Goal: Information Seeking & Learning: Learn about a topic

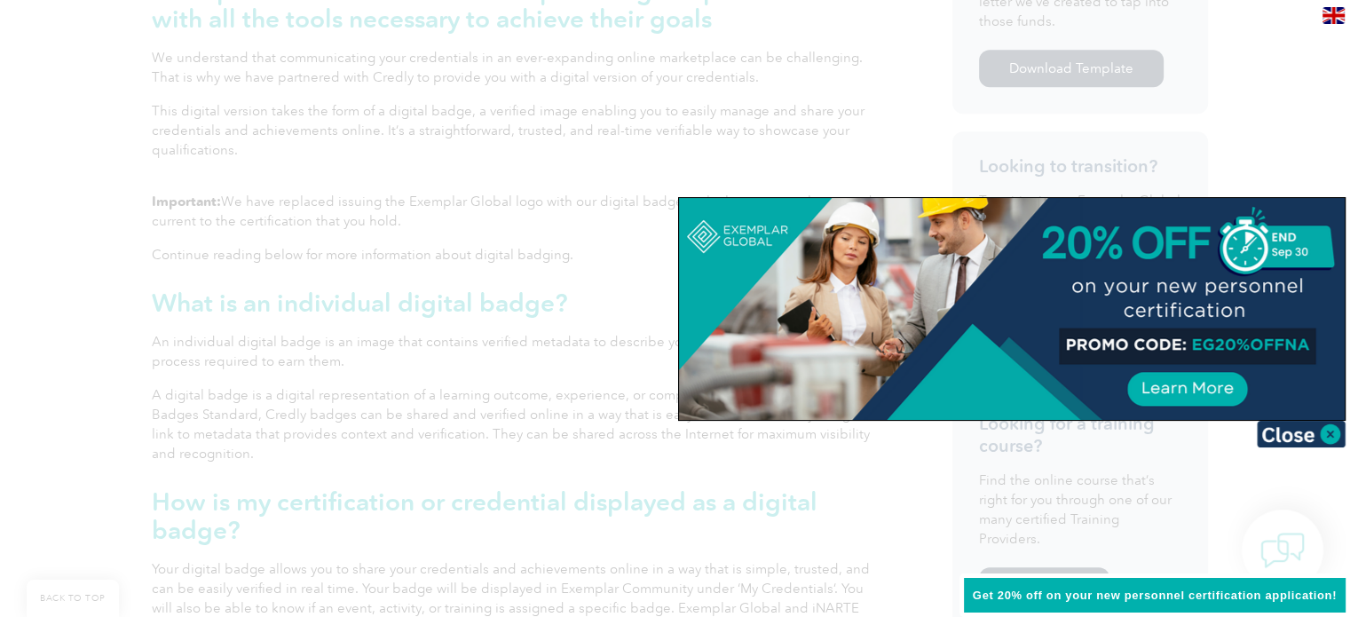
scroll to position [888, 0]
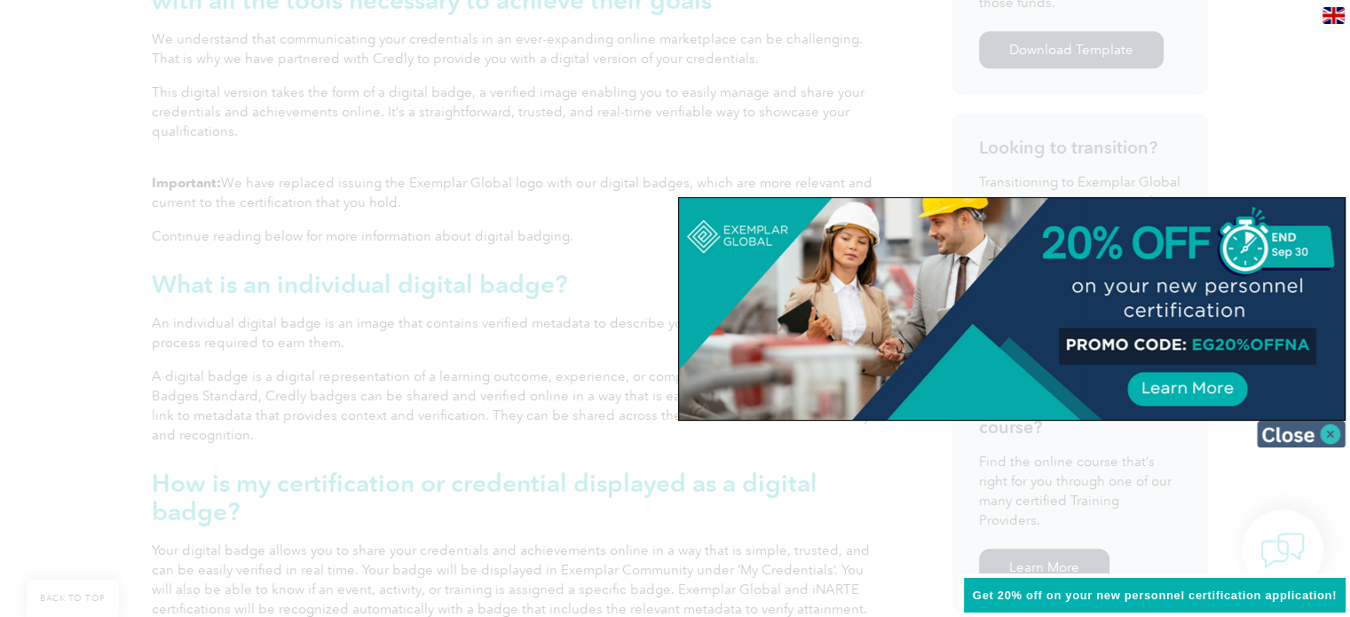
click at [1333, 427] on img at bounding box center [1301, 434] width 89 height 27
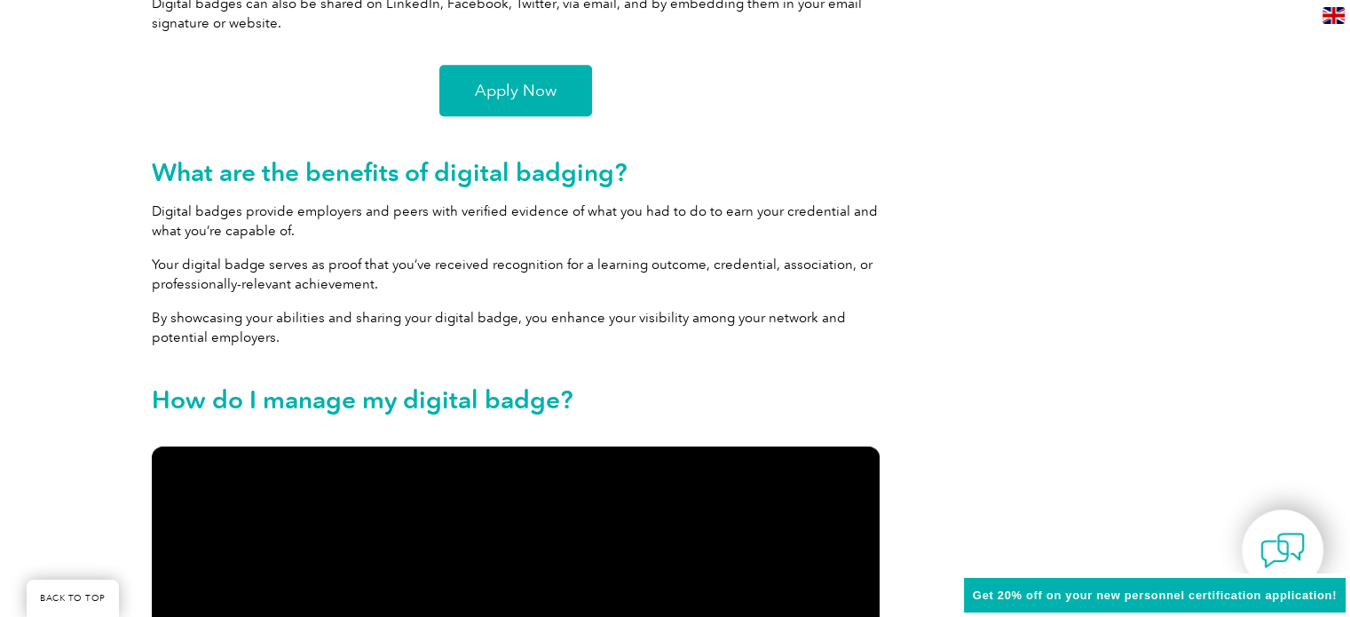
scroll to position [1509, 0]
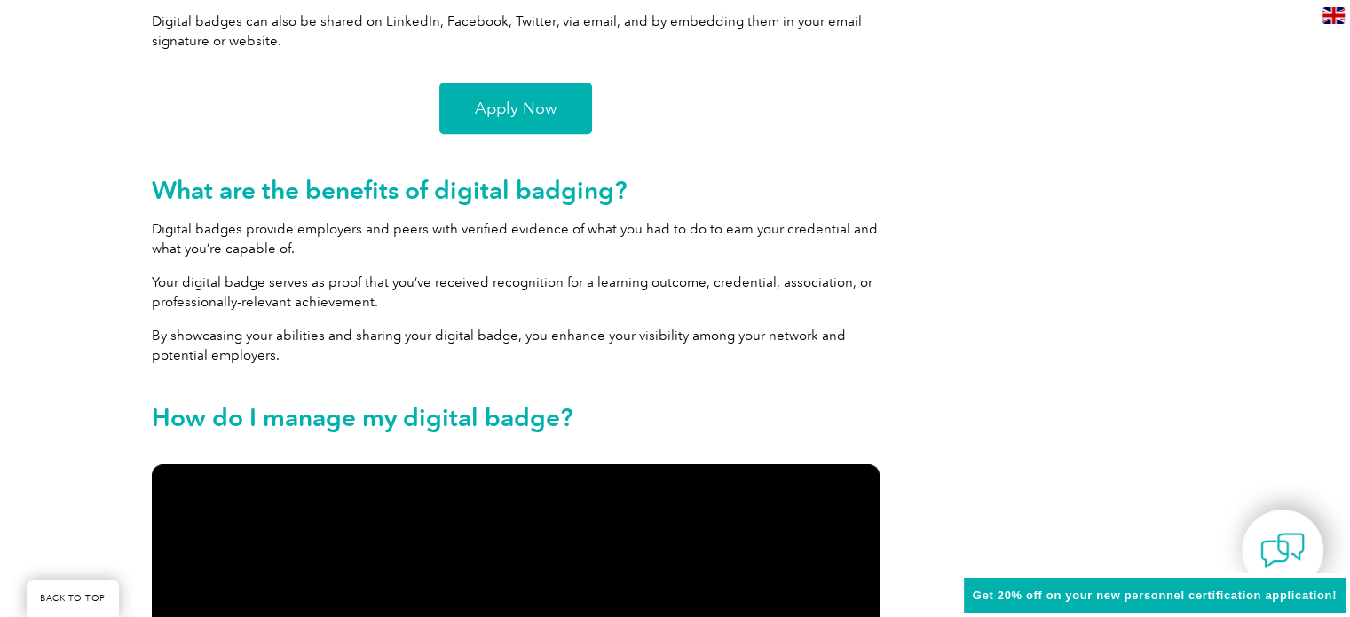
click at [481, 102] on span "Apply Now" at bounding box center [516, 108] width 82 height 16
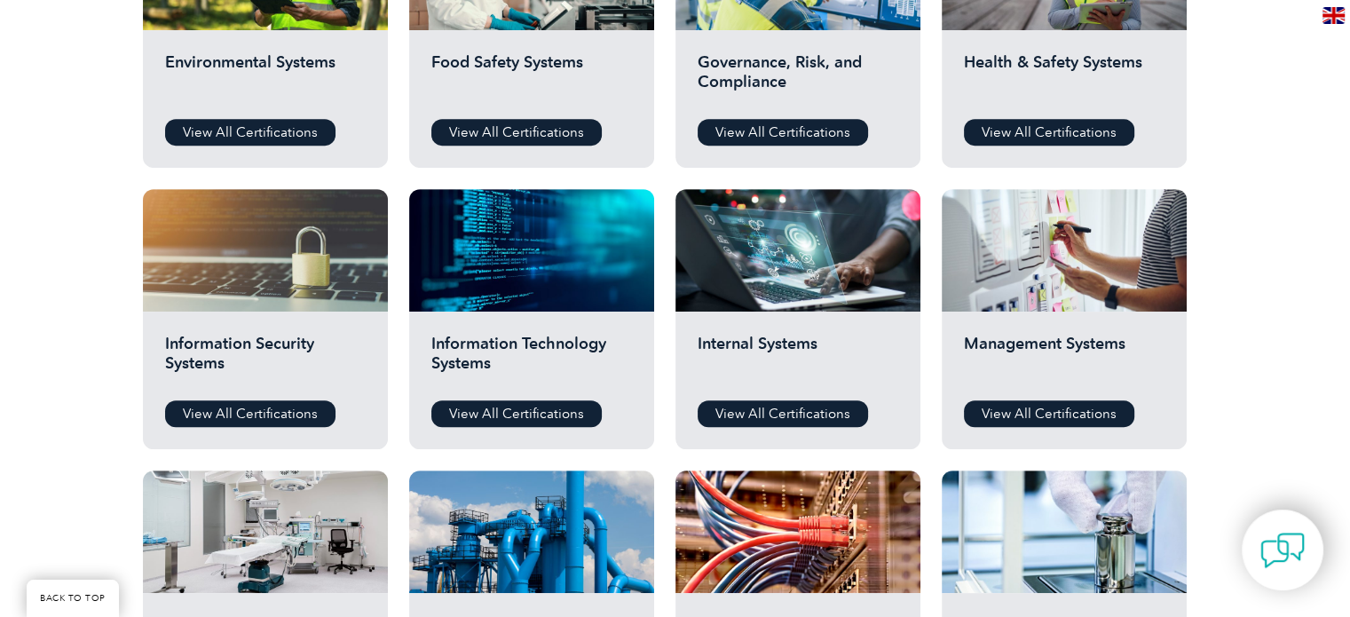
scroll to position [799, 0]
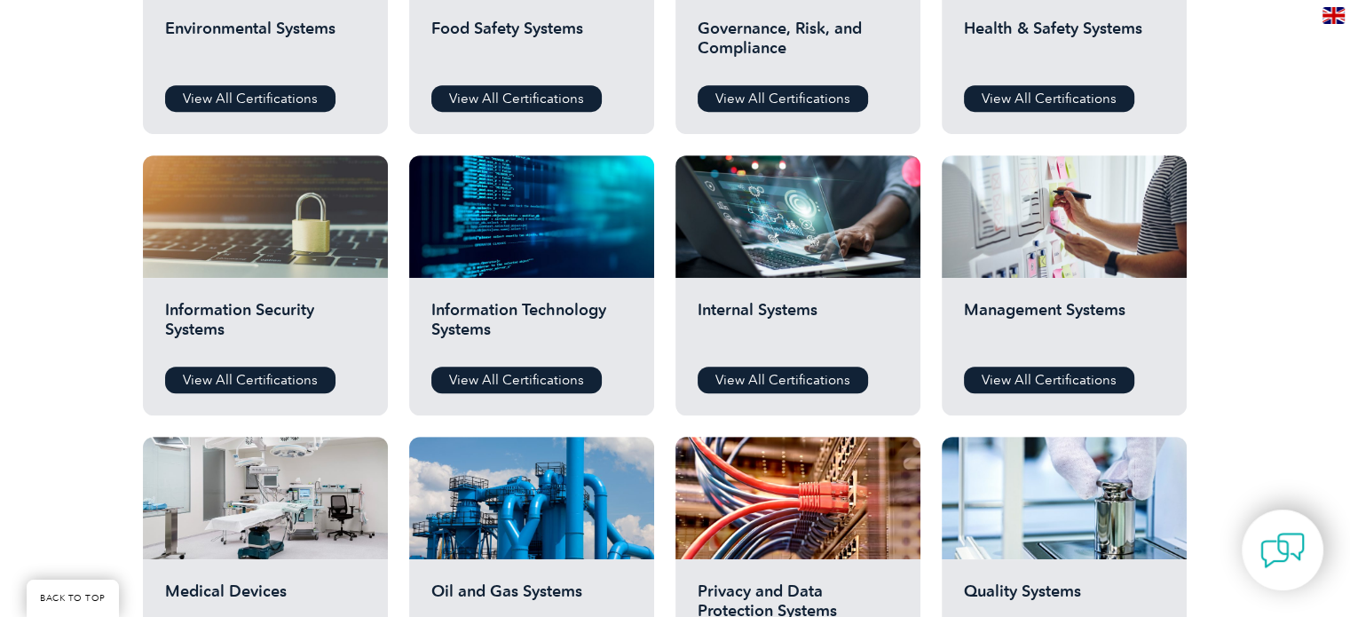
click at [1057, 296] on div "Management Systems View All Certifications" at bounding box center [1064, 347] width 245 height 138
click at [1041, 399] on div "Management Systems View All Certifications" at bounding box center [1064, 347] width 245 height 138
click at [1051, 383] on link "View All Certifications" at bounding box center [1049, 380] width 170 height 27
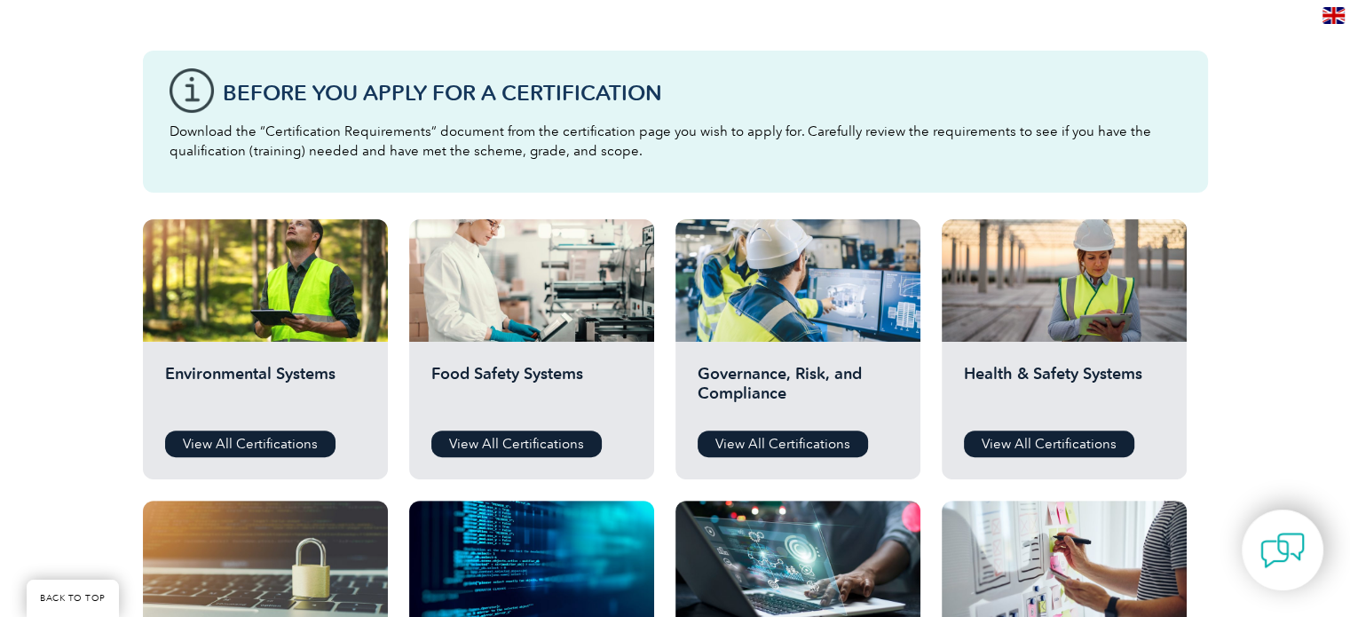
scroll to position [444, 0]
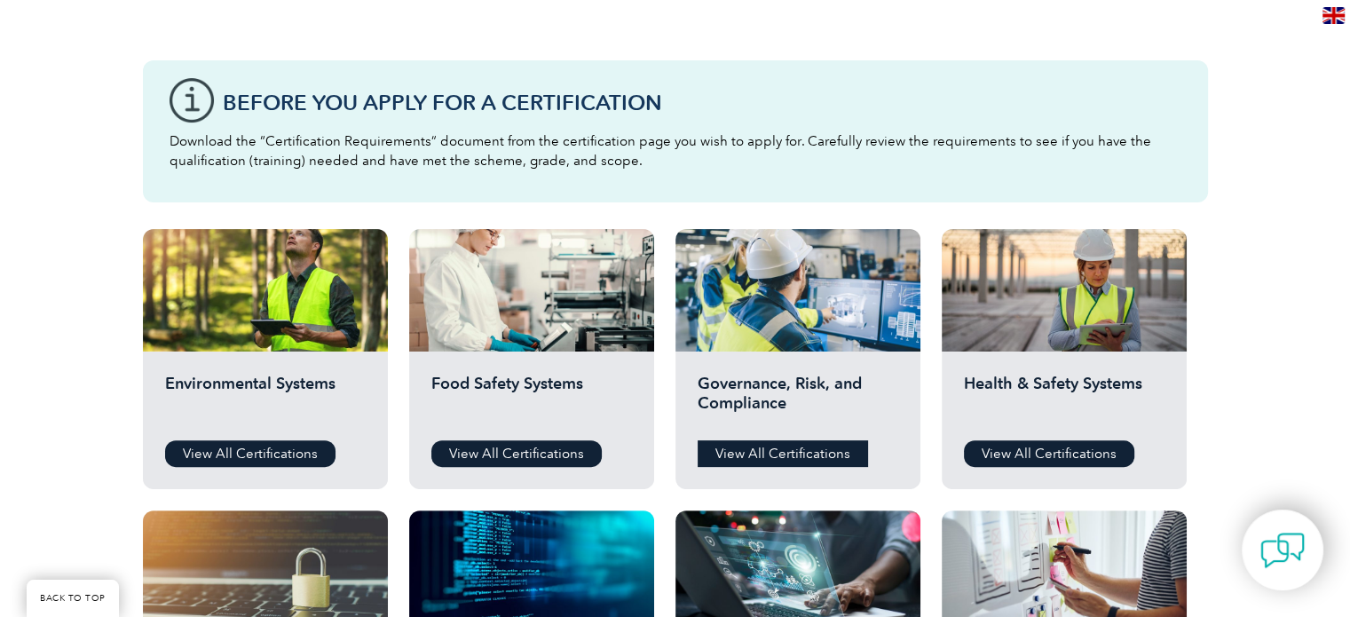
click at [812, 452] on link "View All Certifications" at bounding box center [783, 453] width 170 height 27
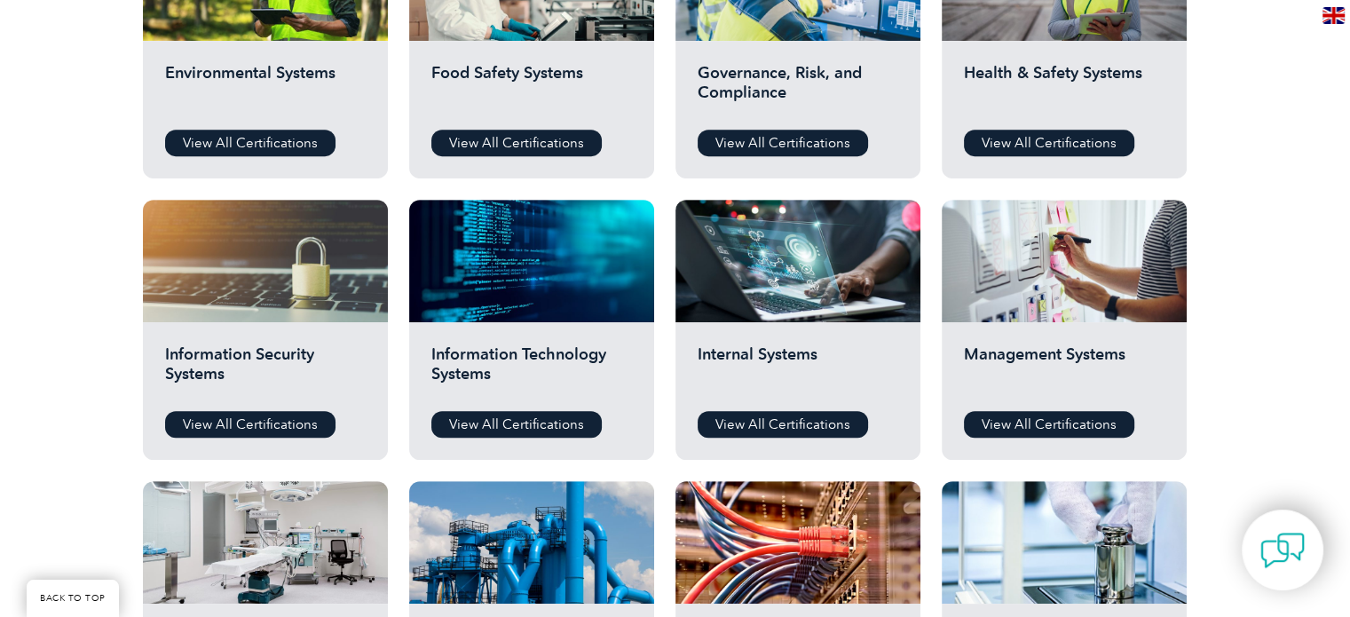
scroll to position [799, 0]
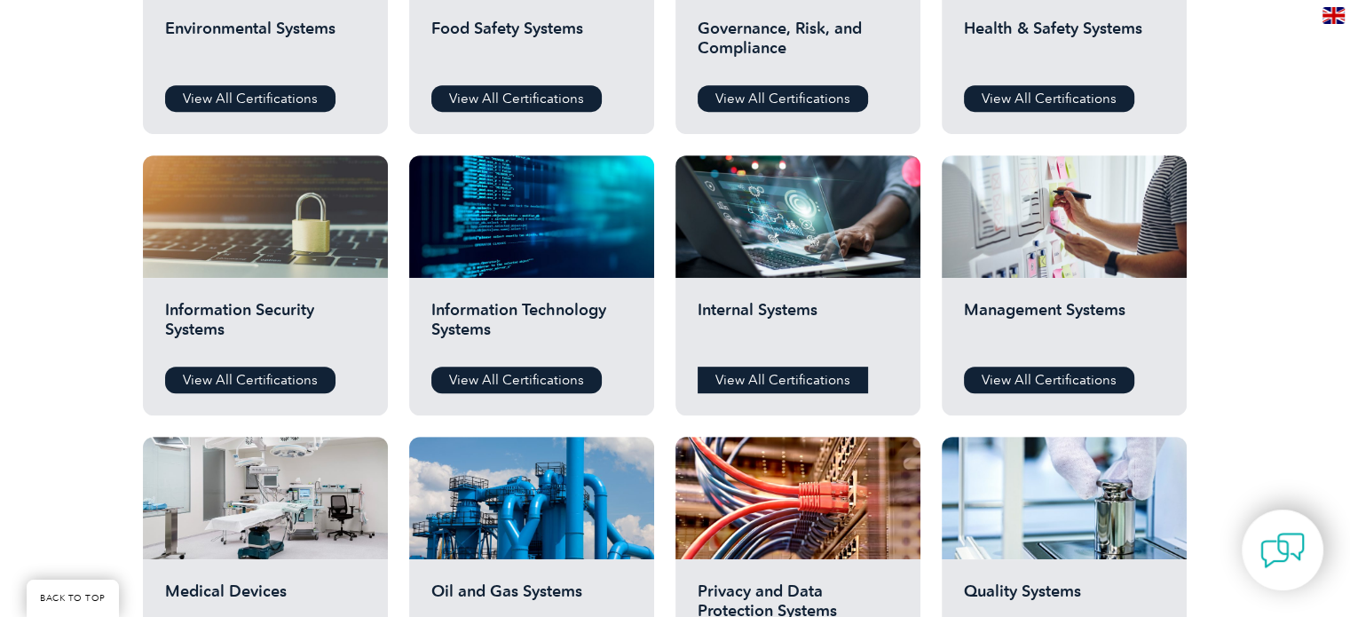
click at [793, 388] on link "View All Certifications" at bounding box center [783, 380] width 170 height 27
click at [1046, 362] on div "Management Systems View All Certifications" at bounding box center [1064, 347] width 245 height 138
click at [1046, 368] on link "View All Certifications" at bounding box center [1049, 380] width 170 height 27
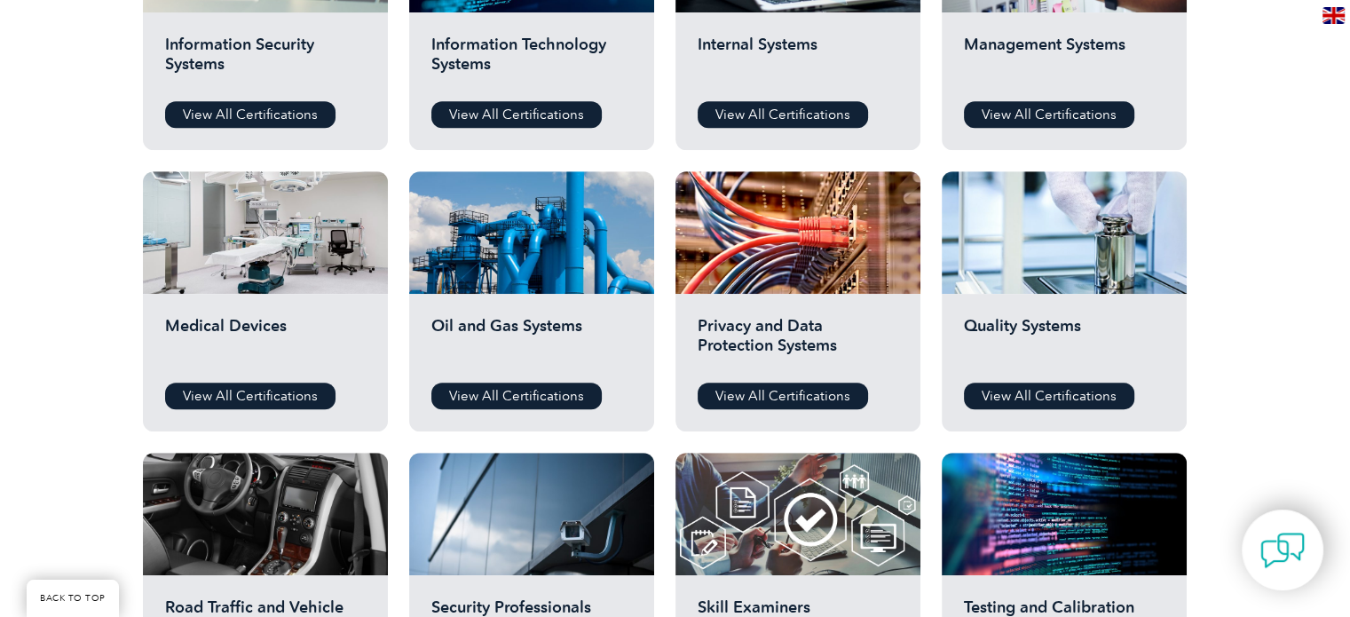
scroll to position [1065, 0]
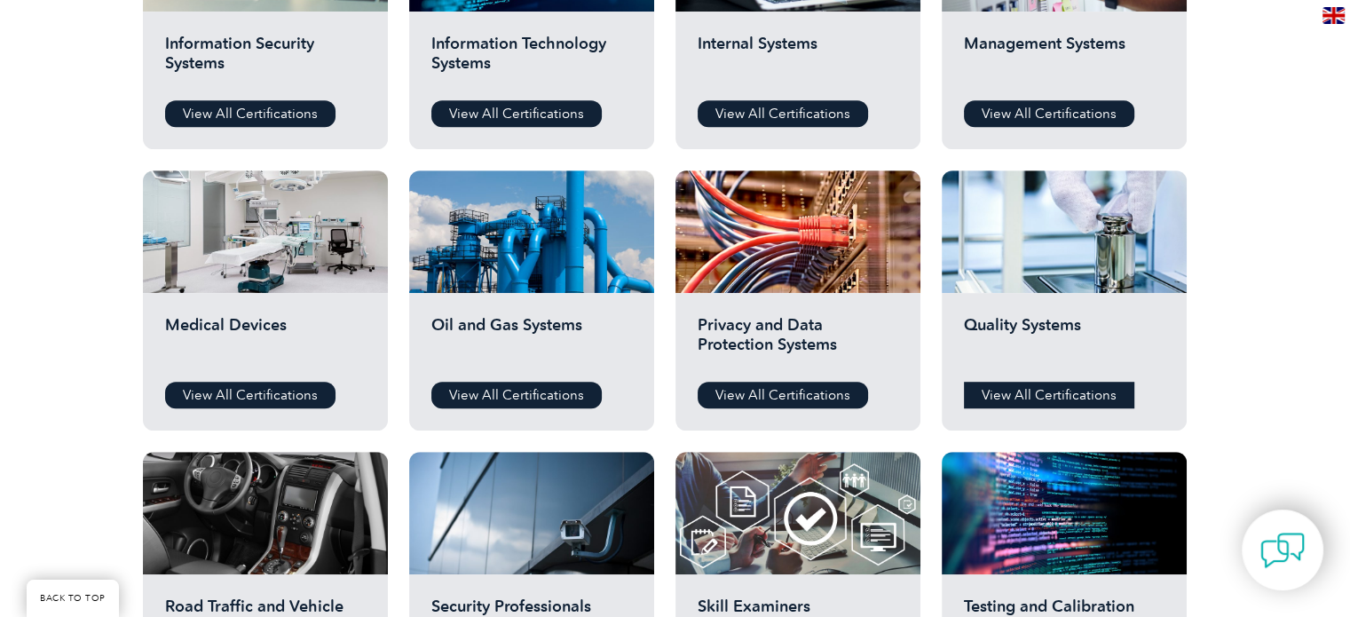
click at [1008, 397] on link "View All Certifications" at bounding box center [1049, 395] width 170 height 27
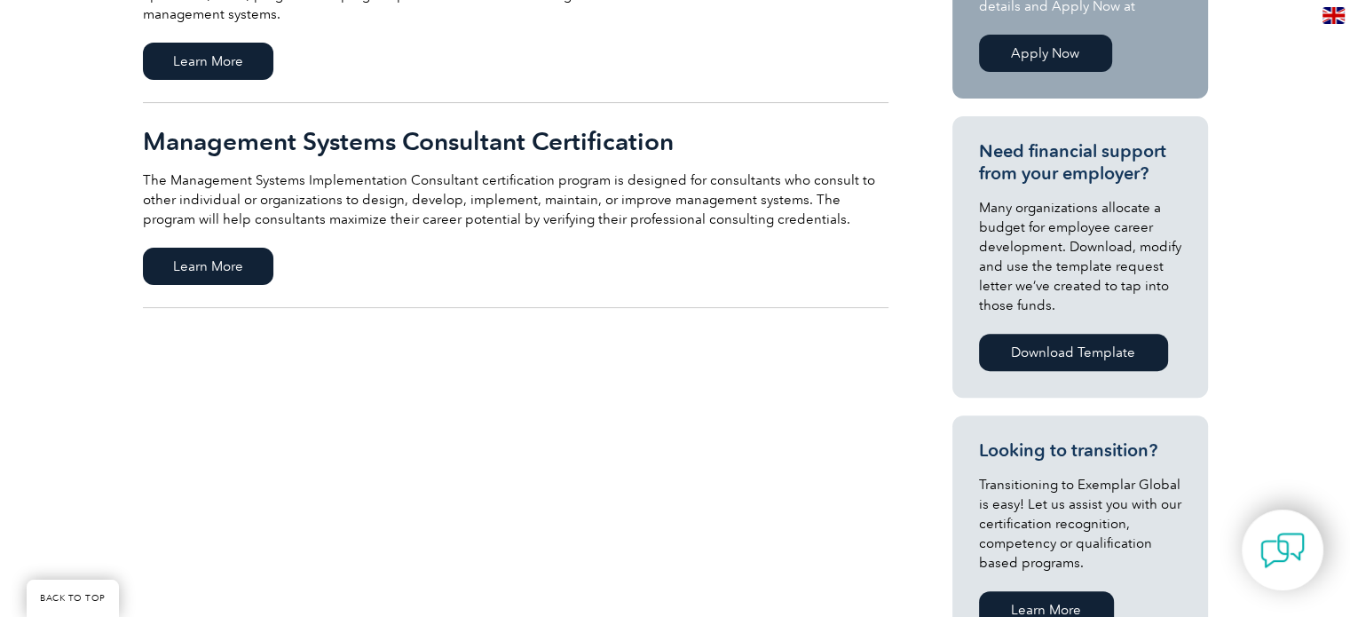
scroll to position [533, 0]
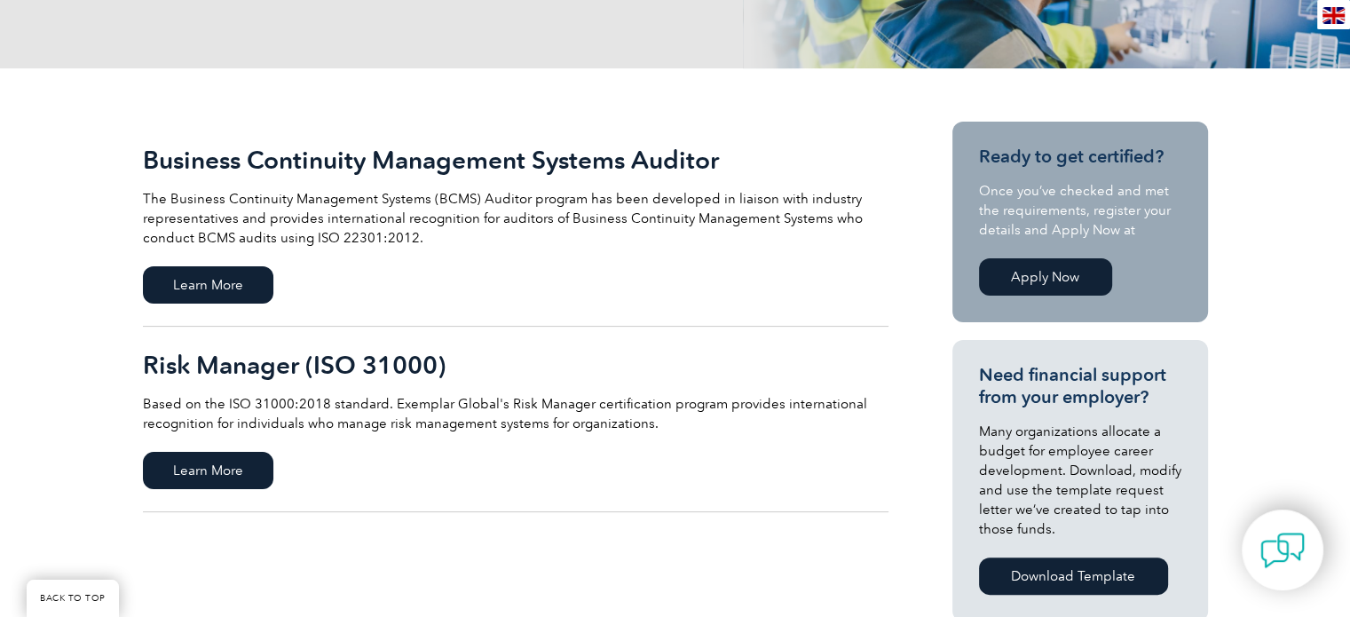
scroll to position [444, 0]
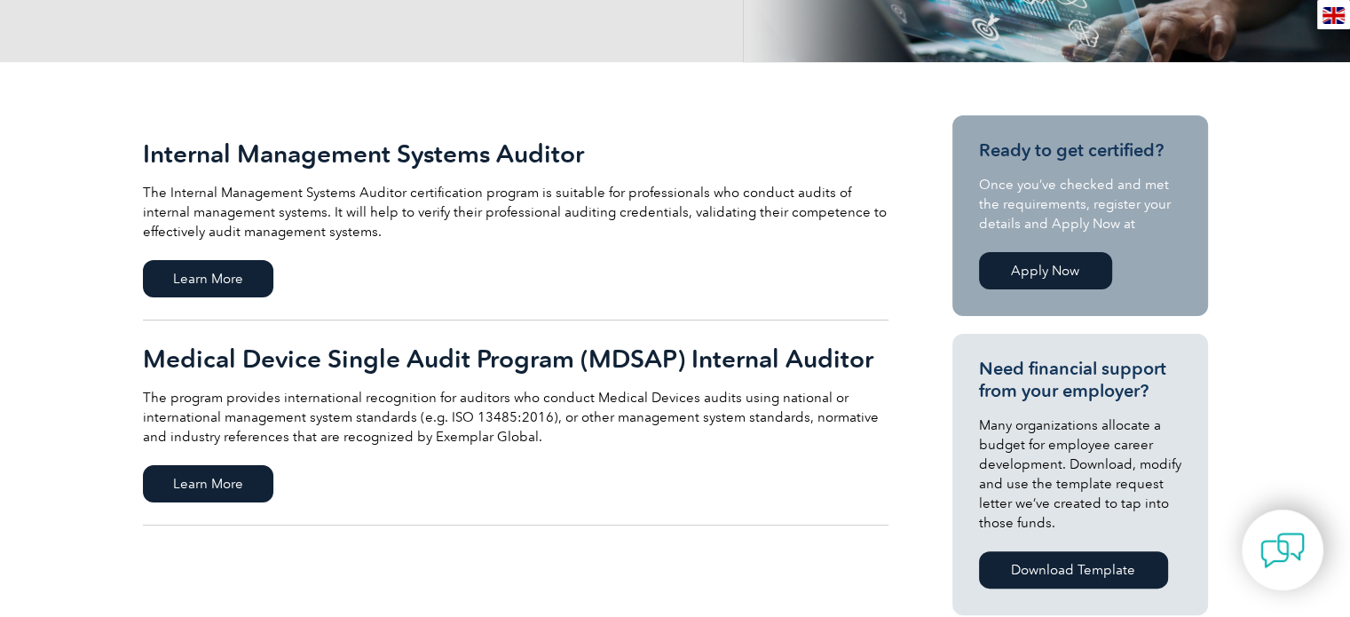
scroll to position [355, 0]
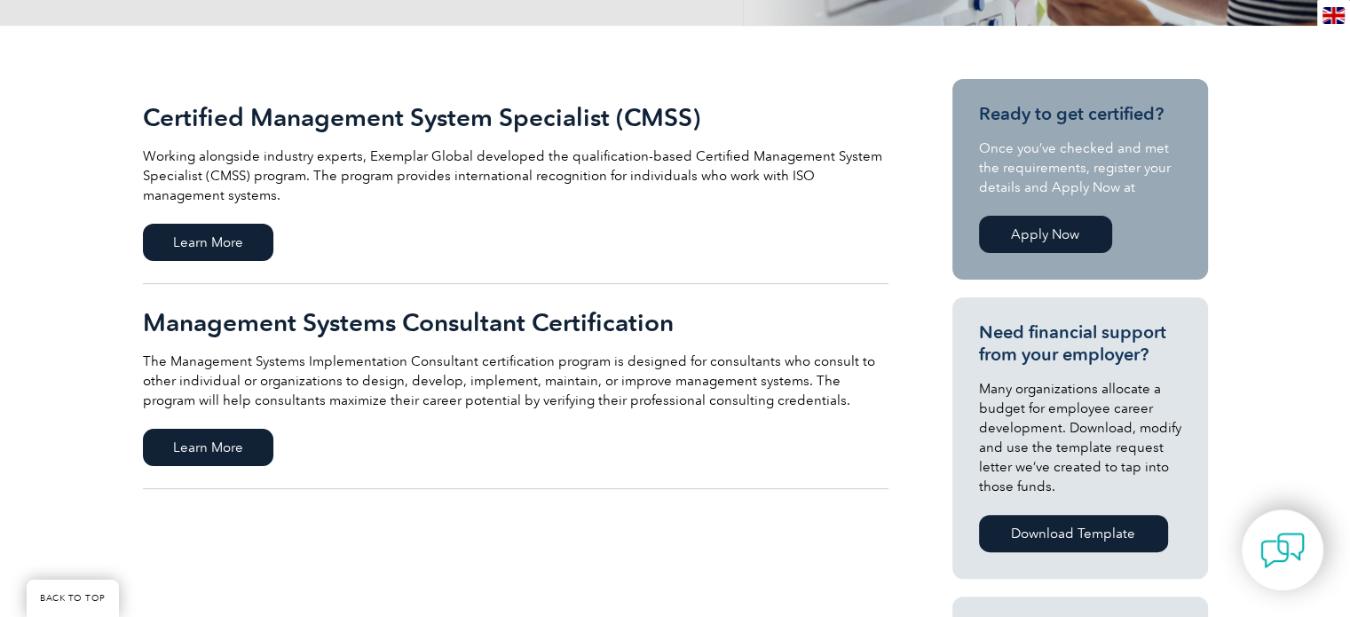
scroll to position [444, 0]
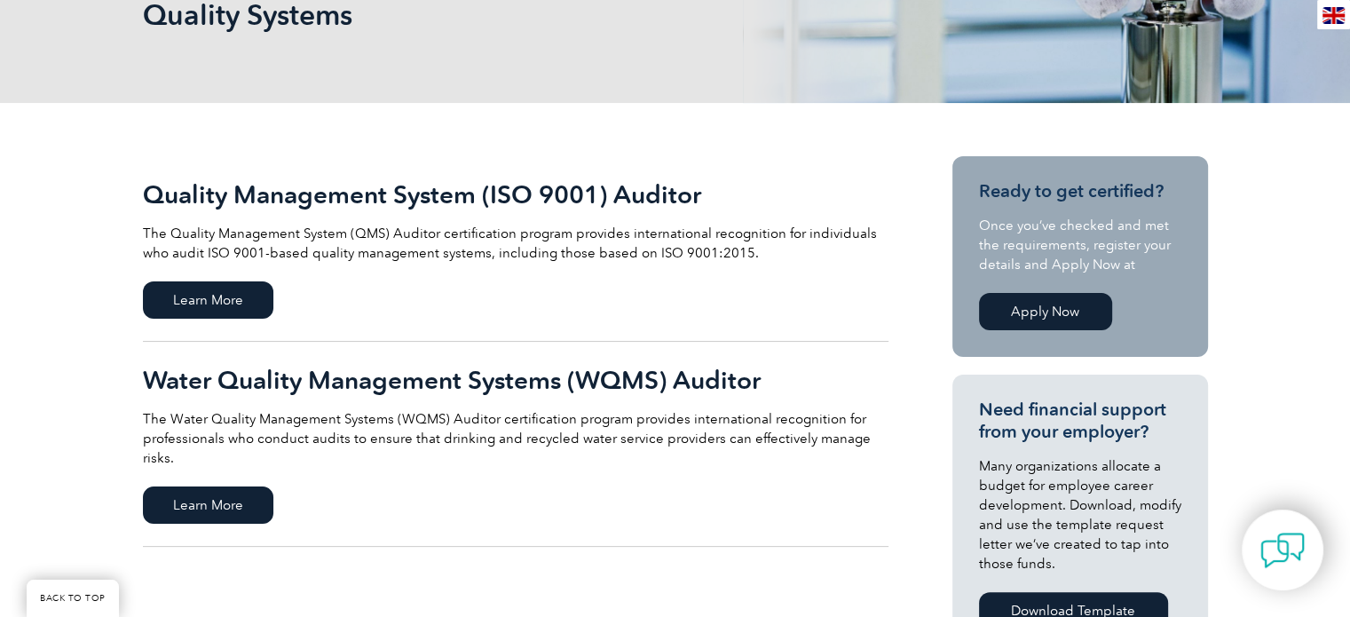
scroll to position [355, 0]
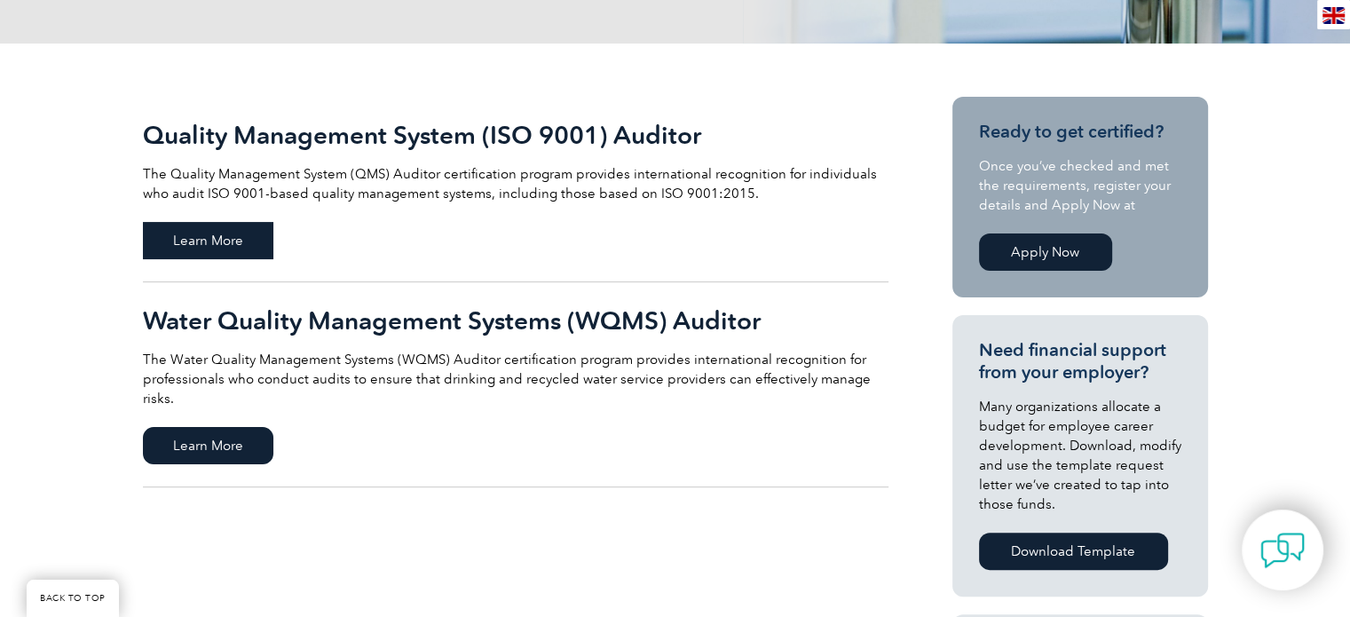
click at [183, 237] on span "Learn More" at bounding box center [208, 240] width 130 height 37
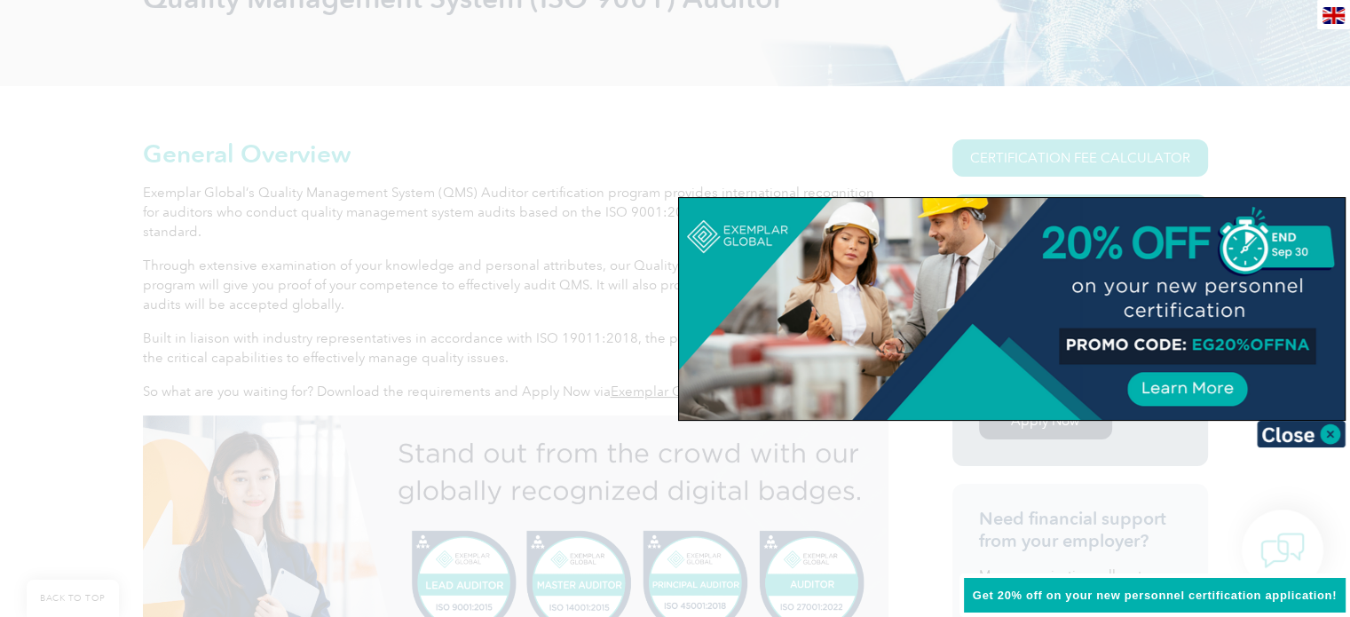
scroll to position [405, 0]
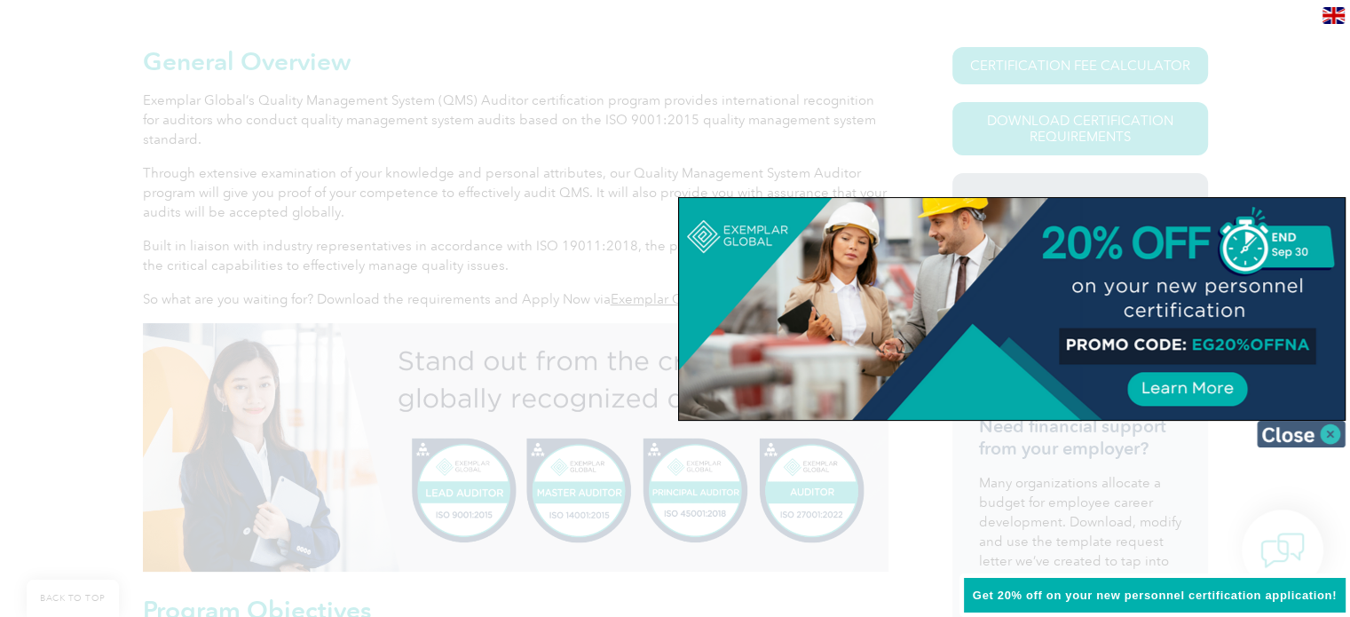
click at [1327, 429] on img at bounding box center [1301, 434] width 89 height 27
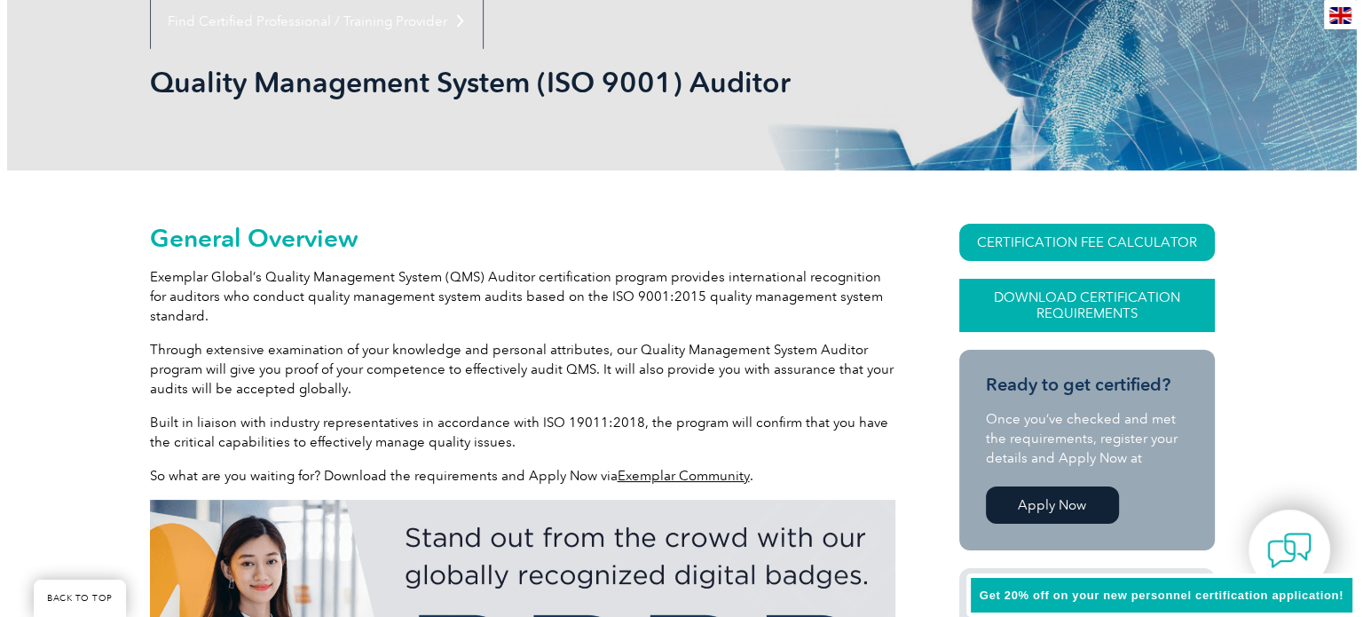
scroll to position [227, 0]
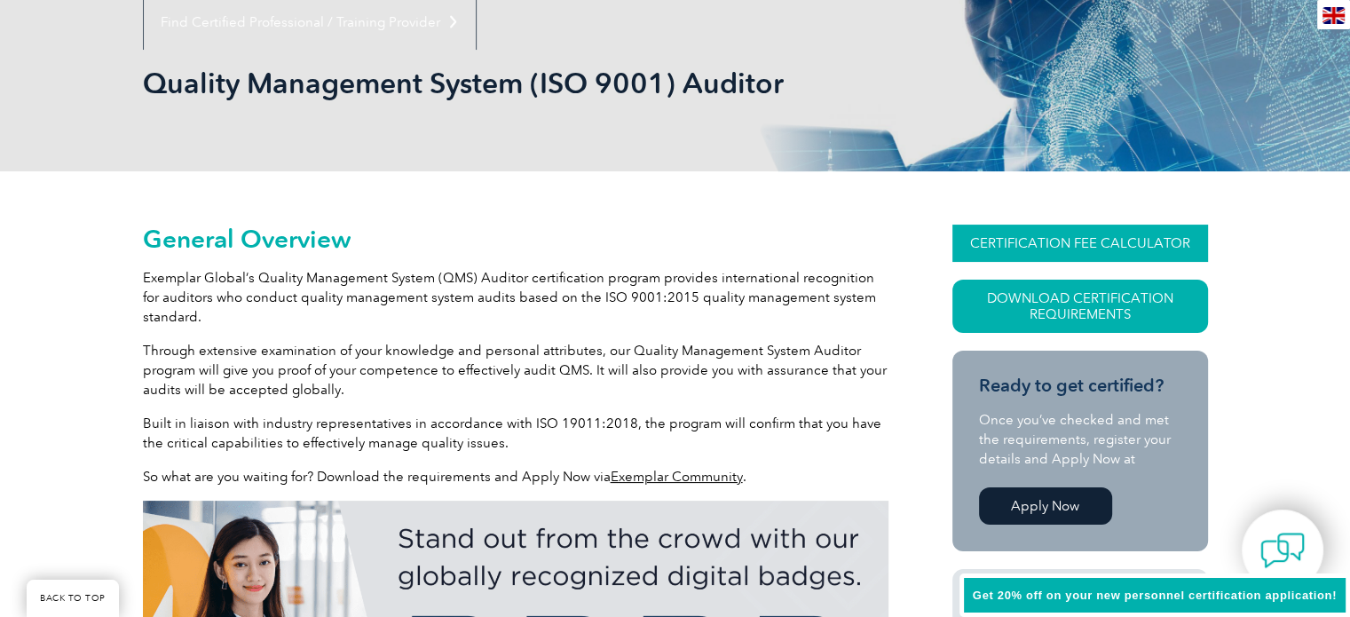
click at [1093, 241] on link "CERTIFICATION FEE CALCULATOR" at bounding box center [1080, 243] width 256 height 37
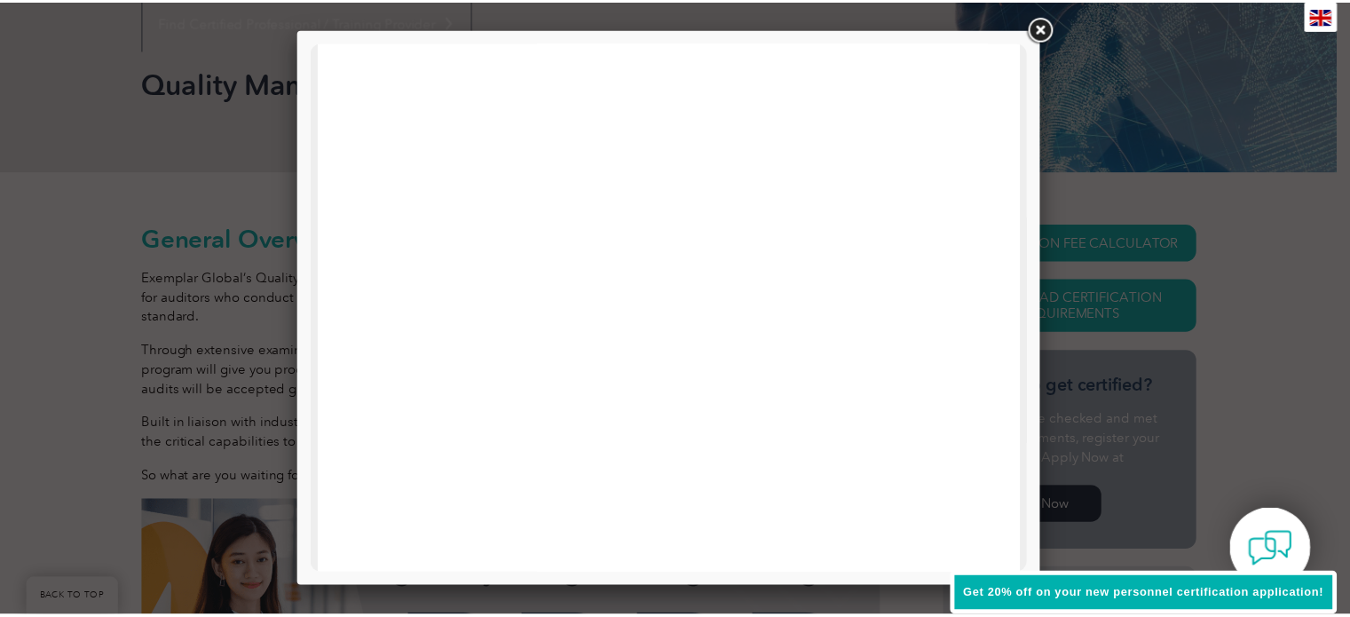
scroll to position [533, 0]
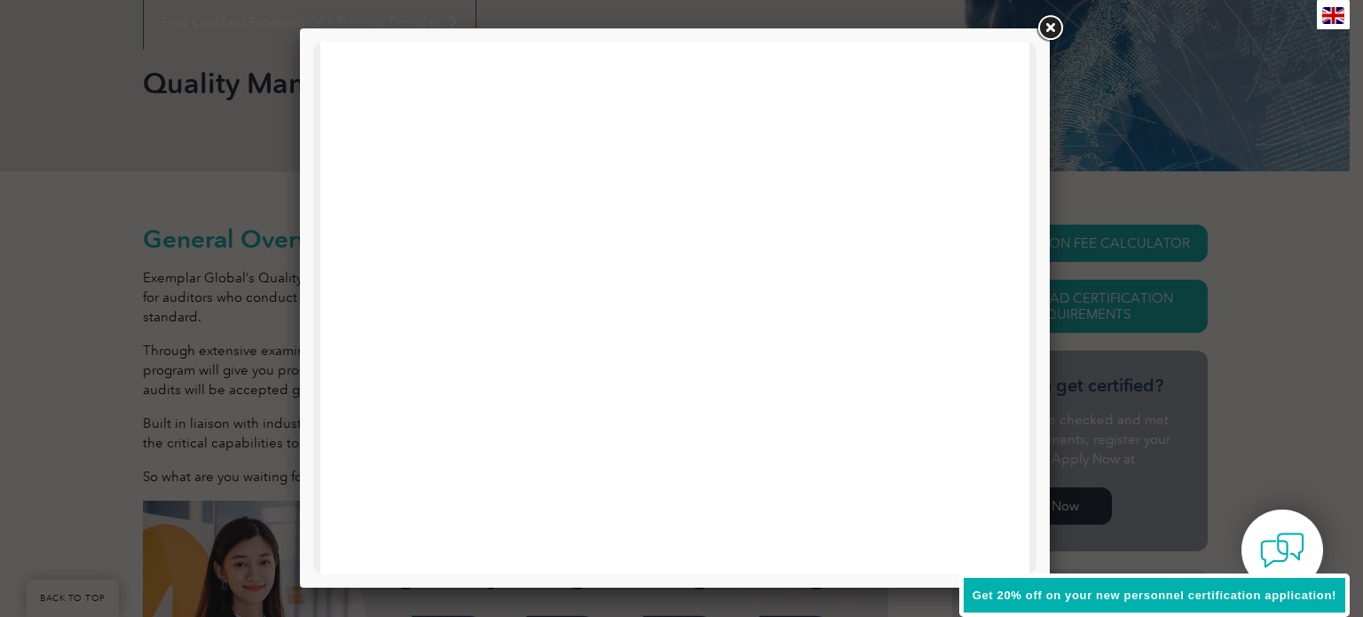
click at [1048, 22] on link at bounding box center [1050, 28] width 32 height 32
